Goal: Task Accomplishment & Management: Manage account settings

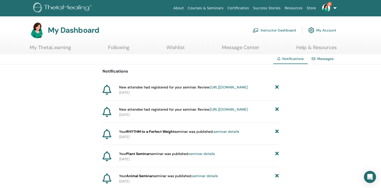
click at [210, 89] on link "https://member.thetahealing.com/instructor/seminar/375057/attendees" at bounding box center [229, 87] width 38 height 5
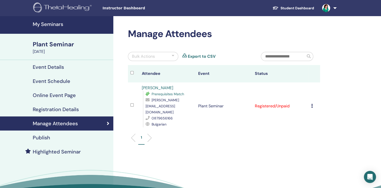
click at [155, 87] on link "[PERSON_NAME]" at bounding box center [157, 87] width 31 height 5
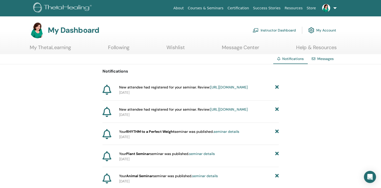
click at [210, 112] on link "[URL][DOMAIN_NAME]" at bounding box center [229, 109] width 38 height 5
click at [277, 134] on icon at bounding box center [277, 131] width 4 height 5
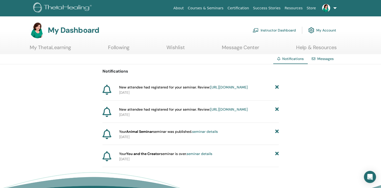
click at [277, 134] on icon at bounding box center [277, 131] width 4 height 5
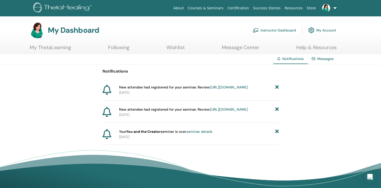
click at [277, 134] on icon at bounding box center [277, 131] width 4 height 5
